Goal: Task Accomplishment & Management: Complete application form

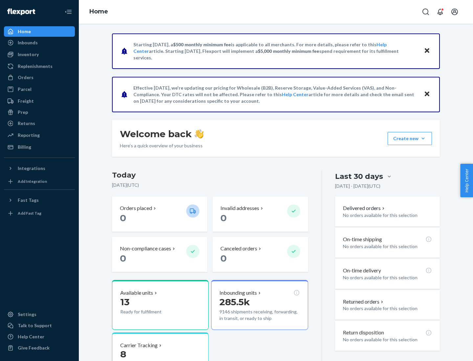
click at [423, 139] on button "Create new Create new inbound Create new order Create new product" at bounding box center [410, 138] width 44 height 13
click at [39, 43] on div "Inbounds" at bounding box center [40, 42] width 70 height 9
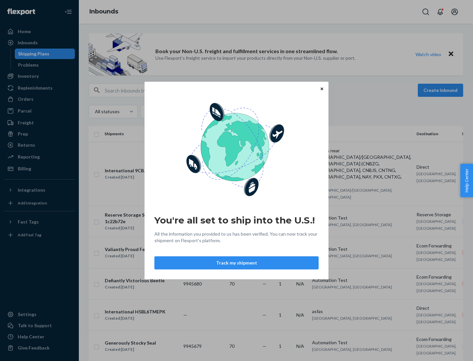
click at [237, 263] on button "Track my shipment" at bounding box center [236, 263] width 164 height 13
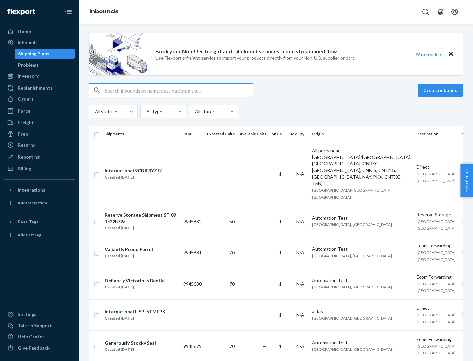
click at [442, 90] on button "Create inbound" at bounding box center [440, 90] width 45 height 13
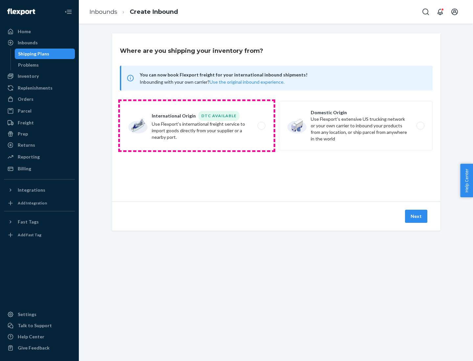
click at [197, 126] on label "International Origin DTC Available Use Flexport's international freight service…" at bounding box center [197, 125] width 154 height 49
click at [261, 126] on input "International Origin DTC Available Use Flexport's international freight service…" at bounding box center [263, 126] width 4 height 4
radio input "true"
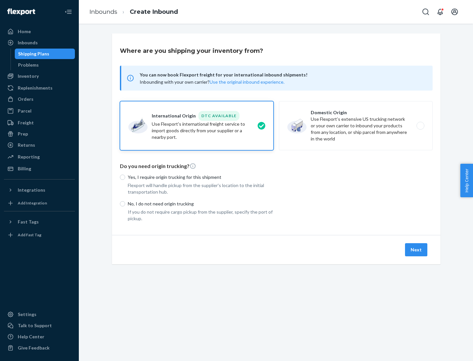
click at [201, 204] on p "No, I do not need origin trucking" at bounding box center [201, 204] width 146 height 7
click at [125, 204] on input "No, I do not need origin trucking" at bounding box center [122, 203] width 5 height 5
radio input "true"
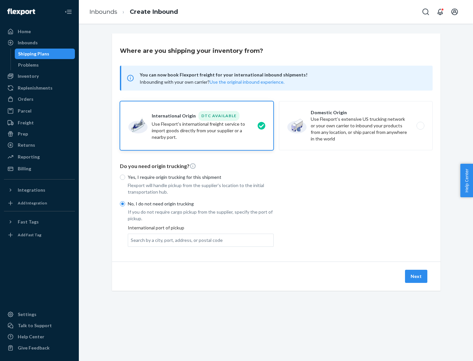
click at [175, 240] on div "Search by a city, port, address, or postal code" at bounding box center [177, 240] width 92 height 7
click at [131, 240] on input "Search by a city, port, address, or postal code" at bounding box center [131, 240] width 1 height 7
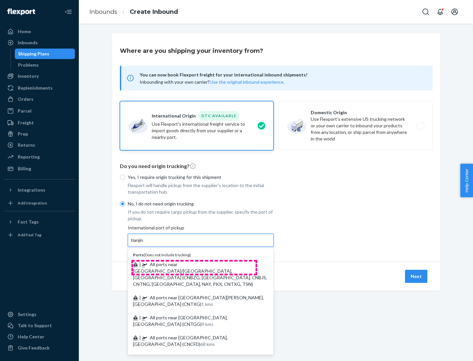
click at [194, 264] on span "| All ports near [GEOGRAPHIC_DATA]/[GEOGRAPHIC_DATA], [GEOGRAPHIC_DATA] (CNBZG,…" at bounding box center [200, 274] width 134 height 25
click at [144, 244] on input "tianjin" at bounding box center [137, 240] width 13 height 7
type input "All ports near [GEOGRAPHIC_DATA]/[GEOGRAPHIC_DATA], [GEOGRAPHIC_DATA] (CNBZG, […"
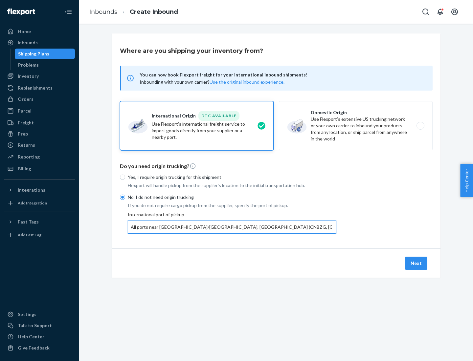
click at [417, 263] on button "Next" at bounding box center [416, 263] width 22 height 13
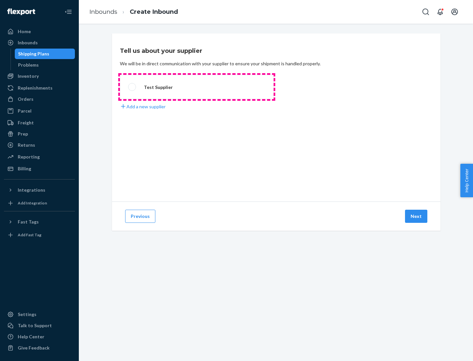
click at [197, 87] on label "Test Supplier" at bounding box center [197, 87] width 154 height 24
click at [132, 87] on input "Test Supplier" at bounding box center [130, 87] width 4 height 4
radio input "true"
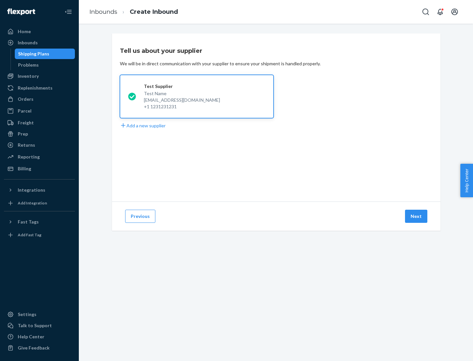
click at [417, 217] on button "Next" at bounding box center [416, 216] width 22 height 13
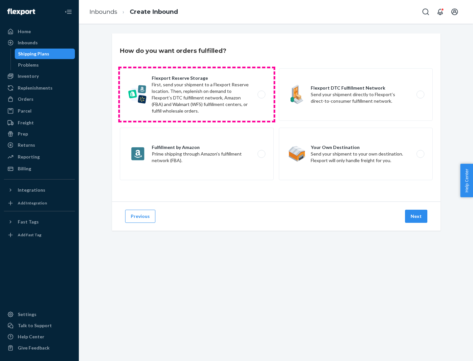
click at [197, 95] on label "Flexport Reserve Storage First, send your shipment to a Flexport Reserve locati…" at bounding box center [197, 94] width 154 height 53
click at [261, 95] on input "Flexport Reserve Storage First, send your shipment to a Flexport Reserve locati…" at bounding box center [263, 95] width 4 height 4
radio input "true"
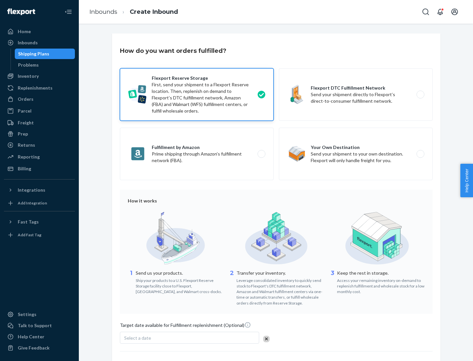
scroll to position [54, 0]
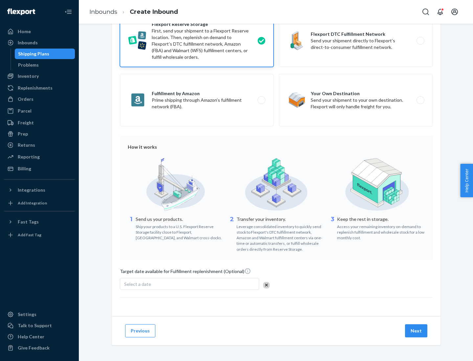
click at [417, 331] on button "Next" at bounding box center [416, 331] width 22 height 13
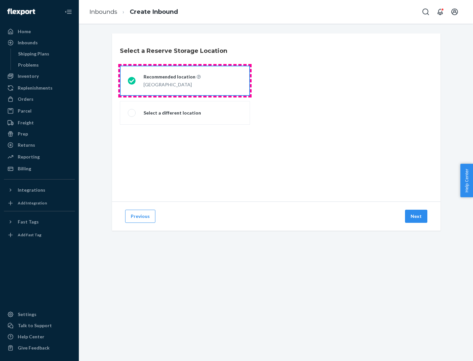
click at [185, 81] on div "[GEOGRAPHIC_DATA]" at bounding box center [172, 84] width 57 height 8
click at [132, 81] on input "Recommended location [GEOGRAPHIC_DATA]" at bounding box center [130, 81] width 4 height 4
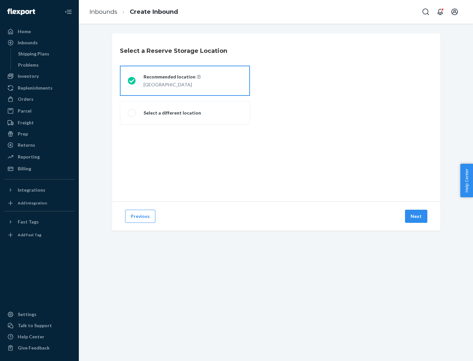
click at [417, 217] on button "Next" at bounding box center [416, 216] width 22 height 13
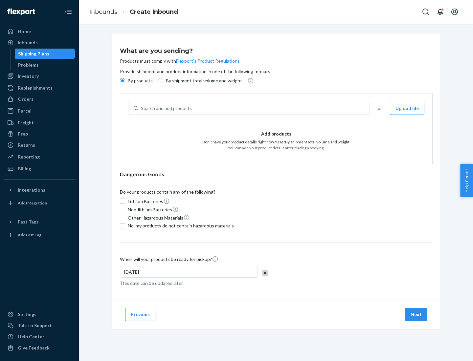
click at [254, 108] on div "Search and add products" at bounding box center [253, 109] width 231 height 12
click at [142, 108] on input "Search and add products" at bounding box center [141, 108] width 1 height 7
click at [160, 81] on input "By shipment total volume and weight" at bounding box center [160, 80] width 5 height 5
radio input "true"
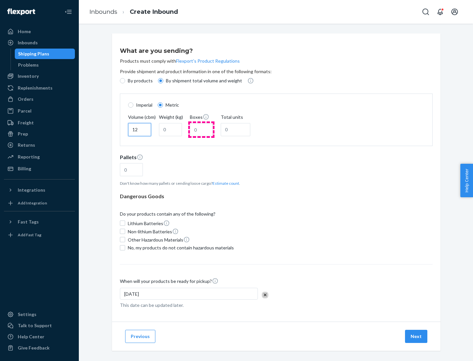
type input "12"
type input "22"
type input "222"
type input "121"
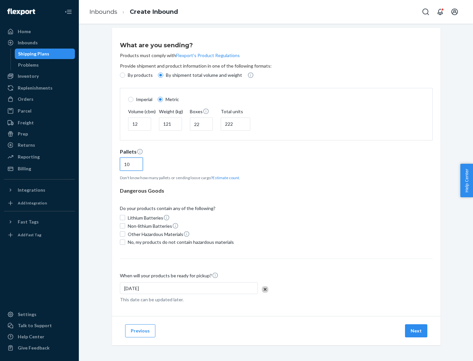
type input "10"
click at [180, 242] on span "No, my products do not contain hazardous materials" at bounding box center [181, 242] width 106 height 7
click at [125, 242] on input "No, my products do not contain hazardous materials" at bounding box center [122, 242] width 5 height 5
checkbox input "true"
click at [417, 331] on button "Next" at bounding box center [416, 331] width 22 height 13
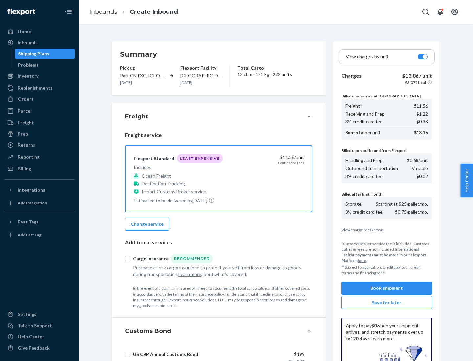
scroll to position [96, 0]
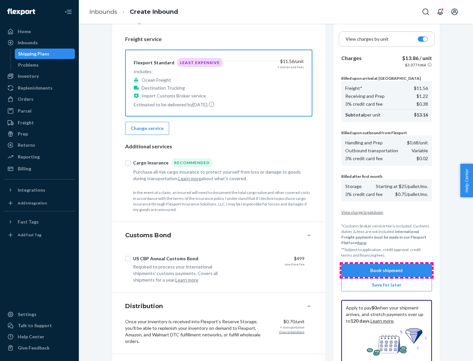
click at [387, 271] on button "Book shipment" at bounding box center [386, 270] width 91 height 13
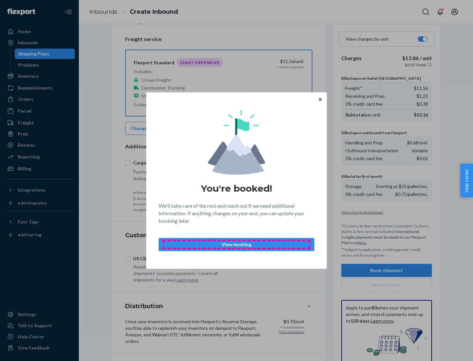
click at [237, 244] on p "View booking" at bounding box center [236, 244] width 145 height 7
